Goal: Task Accomplishment & Management: Complete application form

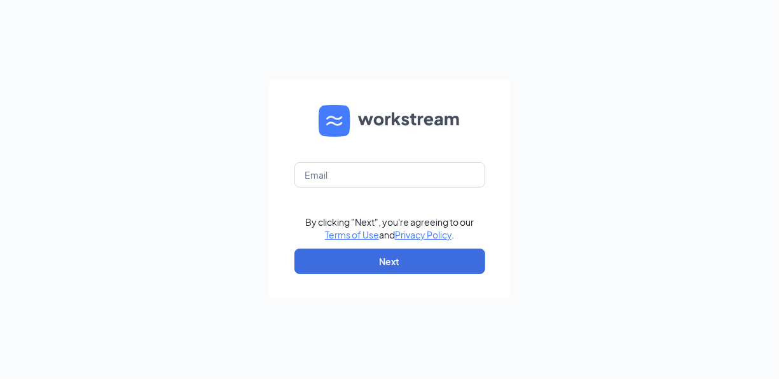
click at [423, 188] on form "By clicking "Next", you're agreeing to our Terms of Use and Privacy Policy . Ne…" at bounding box center [390, 189] width 242 height 220
click at [409, 174] on input "text" at bounding box center [389, 174] width 191 height 25
type input "[PERSON_NAME][EMAIL_ADDRESS][DOMAIN_NAME]"
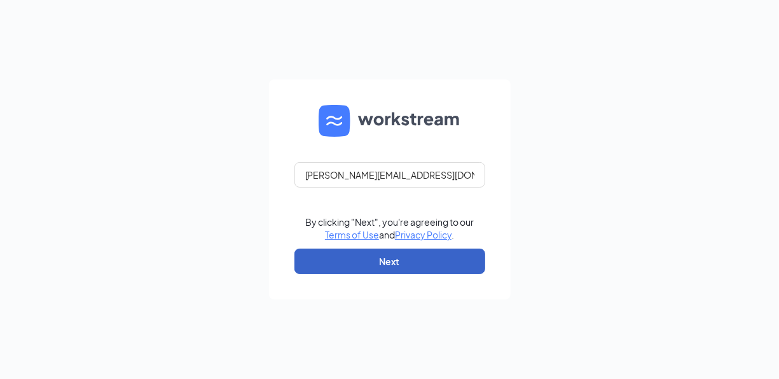
click at [374, 261] on button "Next" at bounding box center [389, 261] width 191 height 25
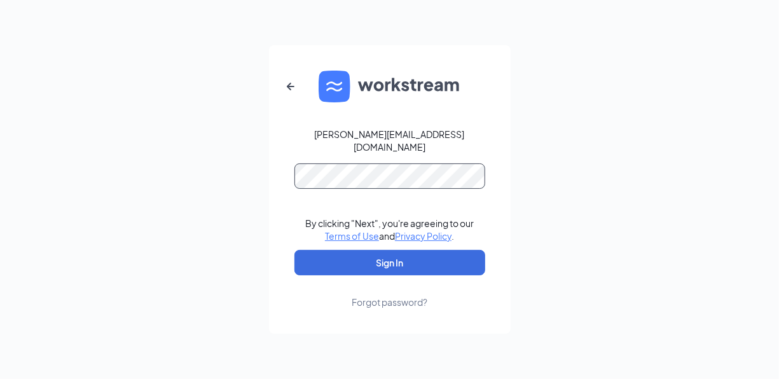
click at [294, 250] on button "Sign In" at bounding box center [389, 262] width 191 height 25
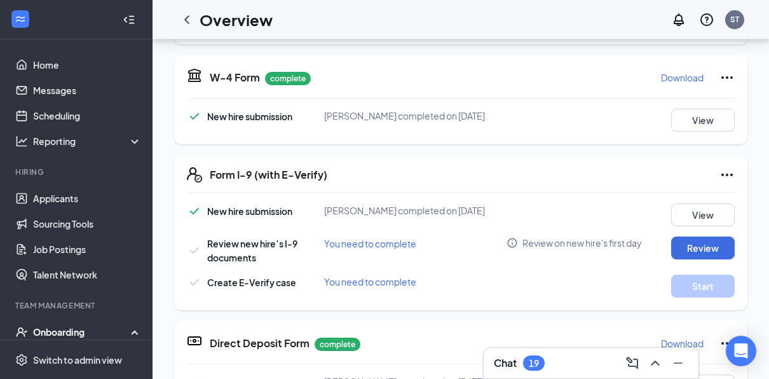
scroll to position [322, 0]
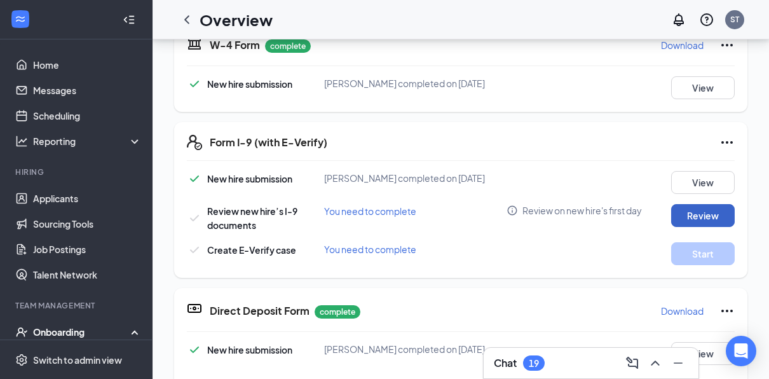
click at [695, 214] on button "Review" at bounding box center [703, 215] width 64 height 23
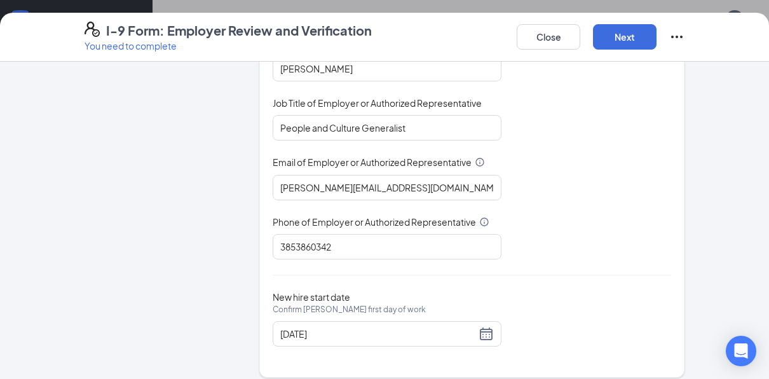
scroll to position [203, 0]
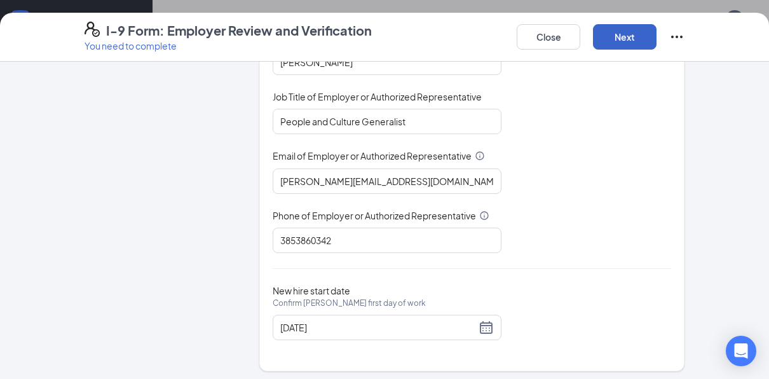
click at [629, 25] on button "Next" at bounding box center [625, 36] width 64 height 25
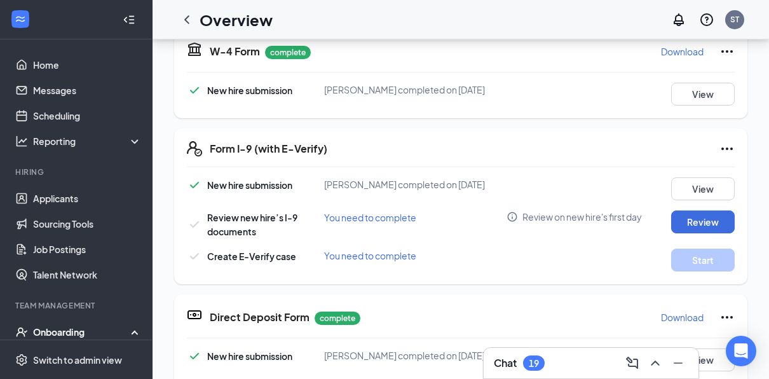
scroll to position [321, 0]
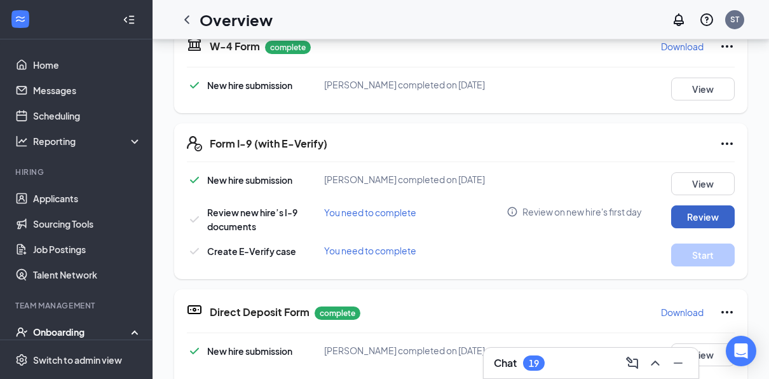
click at [712, 220] on button "Review" at bounding box center [703, 216] width 64 height 23
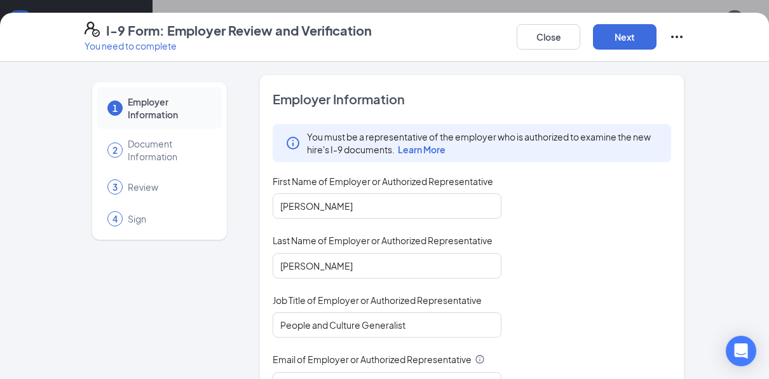
scroll to position [200, 0]
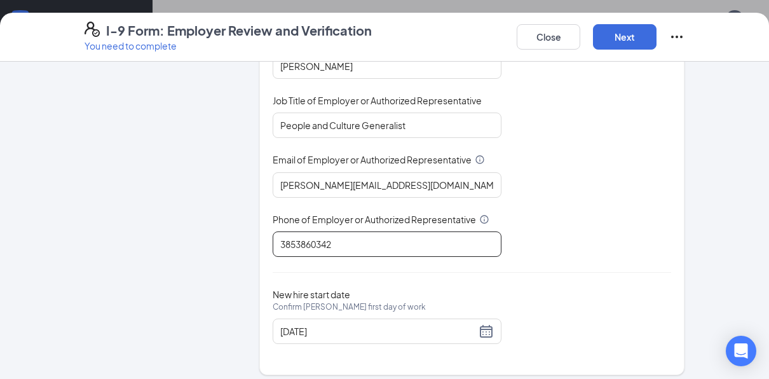
click at [357, 244] on input "3853860342" at bounding box center [387, 243] width 229 height 25
click at [633, 34] on button "Next" at bounding box center [625, 36] width 64 height 25
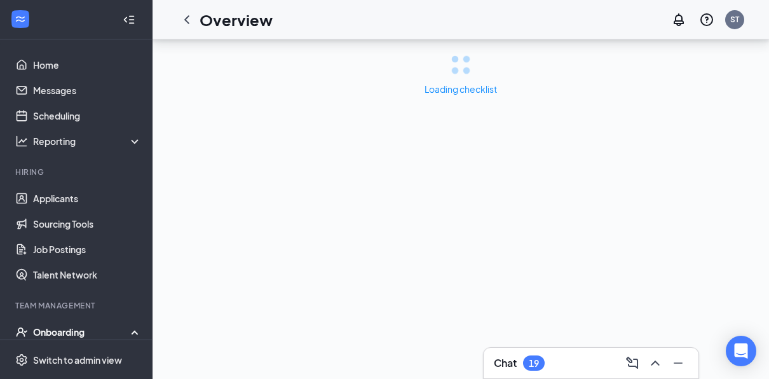
scroll to position [0, 0]
